Goal: Task Accomplishment & Management: Manage account settings

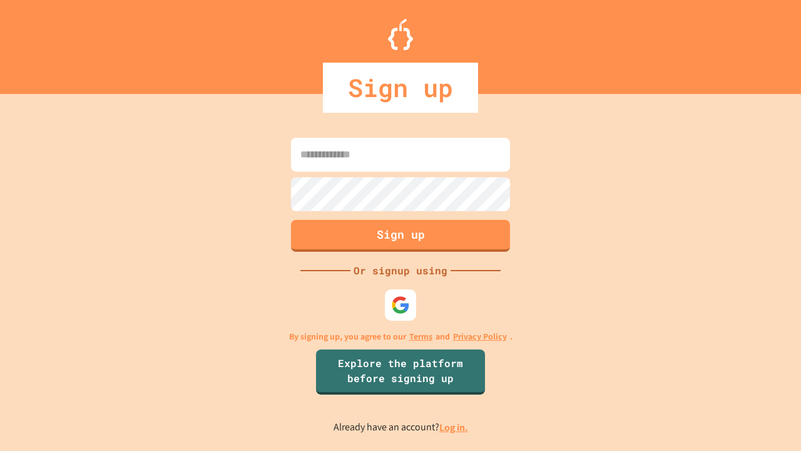
click at [454, 427] on link "Log in." at bounding box center [453, 427] width 29 height 13
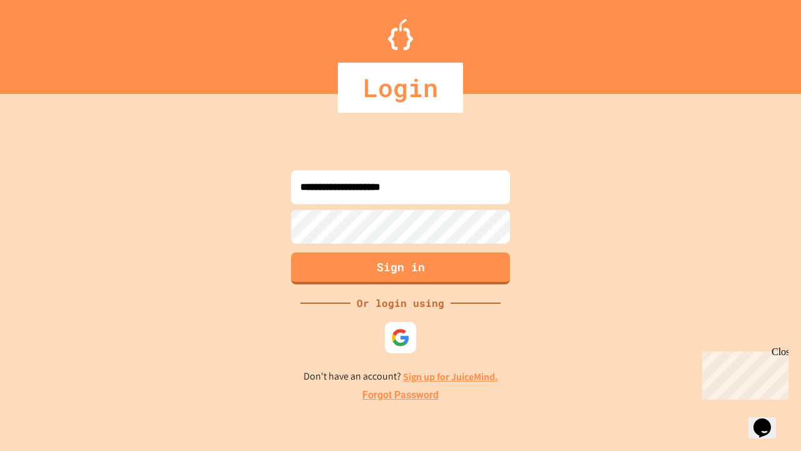
type input "**********"
